Goal: Navigation & Orientation: Find specific page/section

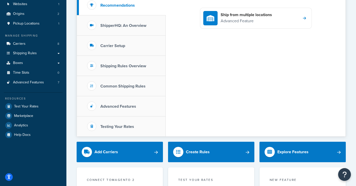
scroll to position [52, 0]
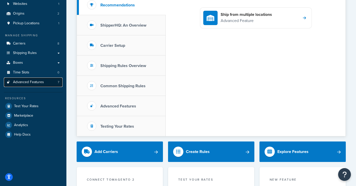
click at [32, 83] on span "Advanced Features" at bounding box center [28, 82] width 31 height 4
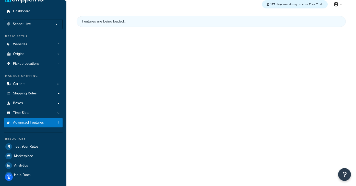
scroll to position [52, 0]
